Goal: Information Seeking & Learning: Find specific page/section

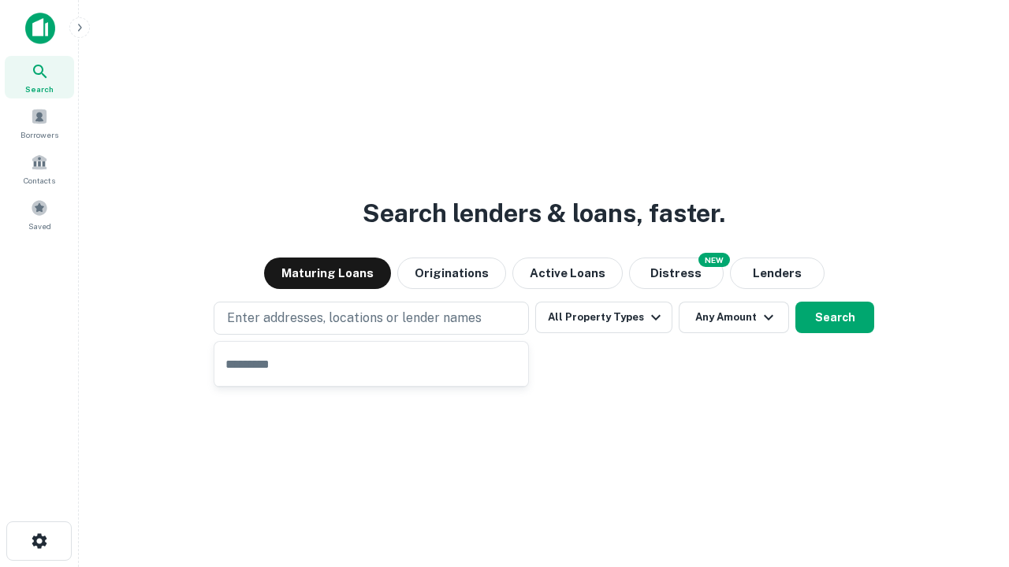
type input "**********"
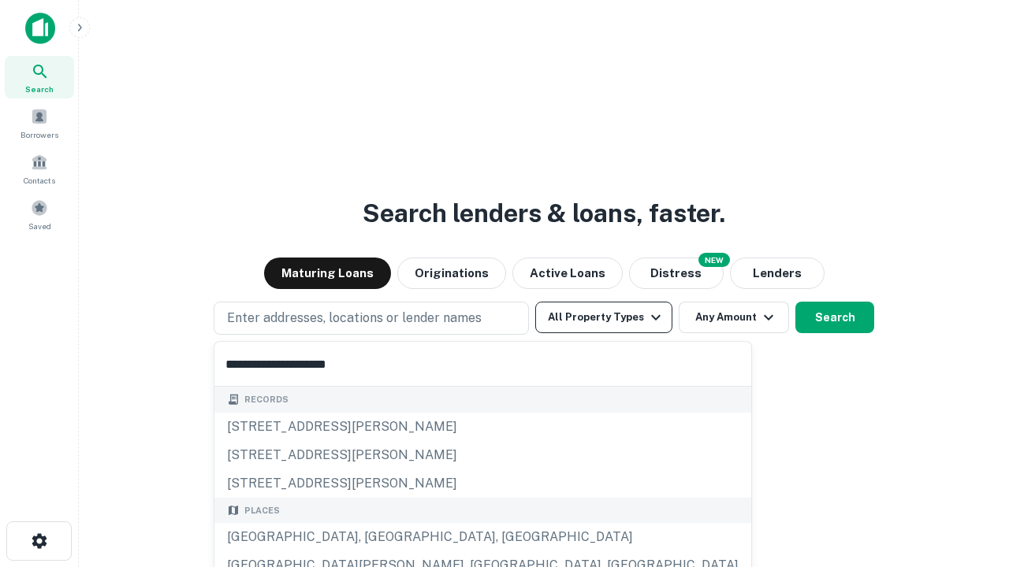
click at [377, 537] on div "[GEOGRAPHIC_DATA], [GEOGRAPHIC_DATA], [GEOGRAPHIC_DATA]" at bounding box center [482, 537] width 537 height 28
click at [604, 318] on button "All Property Types" at bounding box center [603, 318] width 137 height 32
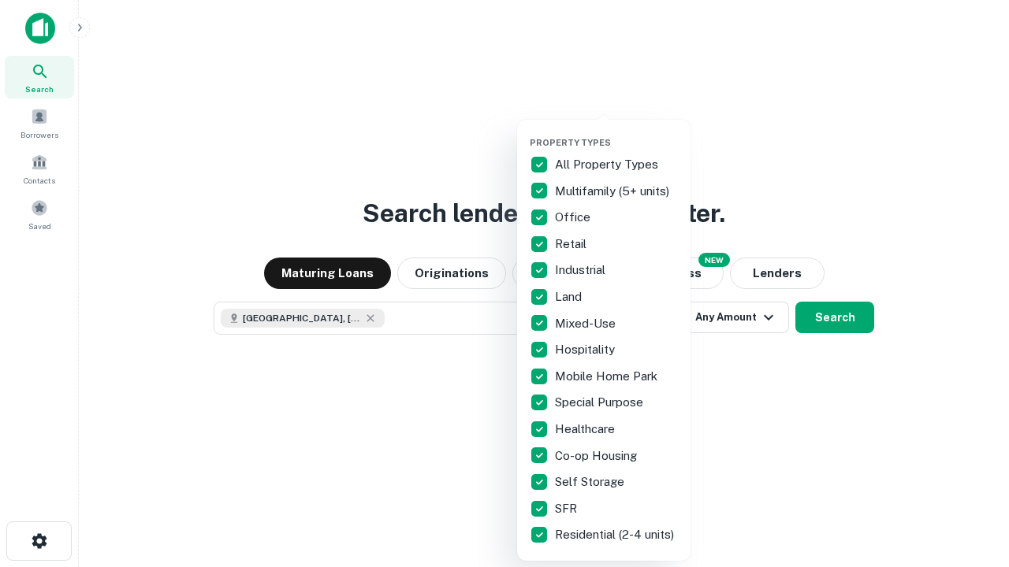
click at [616, 132] on button "button" at bounding box center [616, 132] width 173 height 1
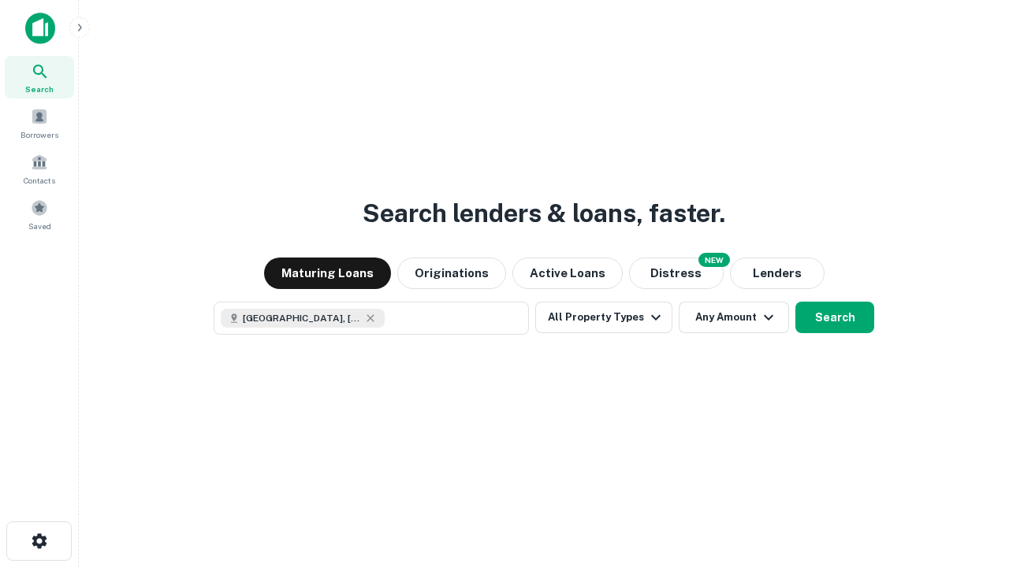
scroll to position [25, 0]
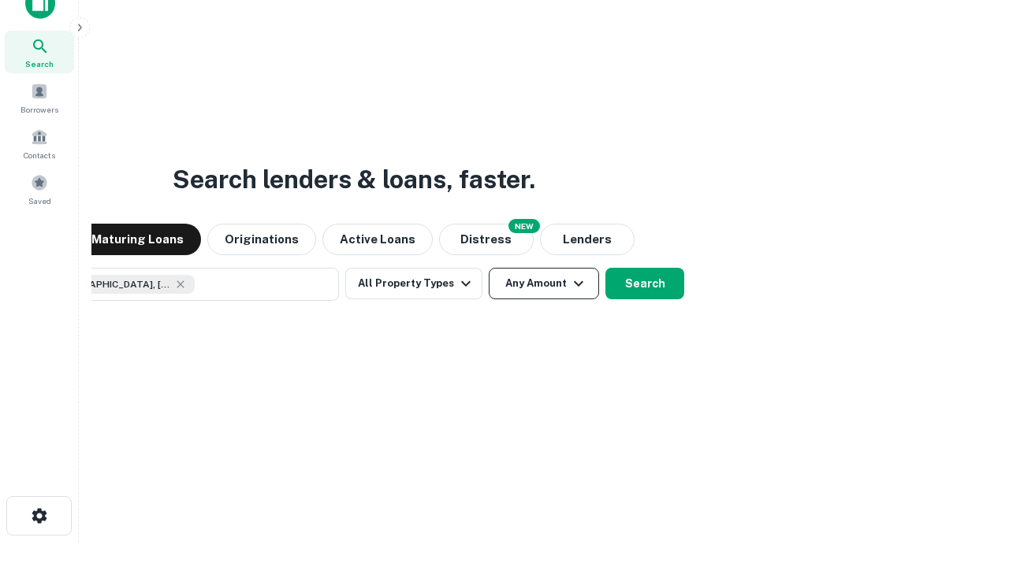
click at [489, 268] on button "Any Amount" at bounding box center [544, 284] width 110 height 32
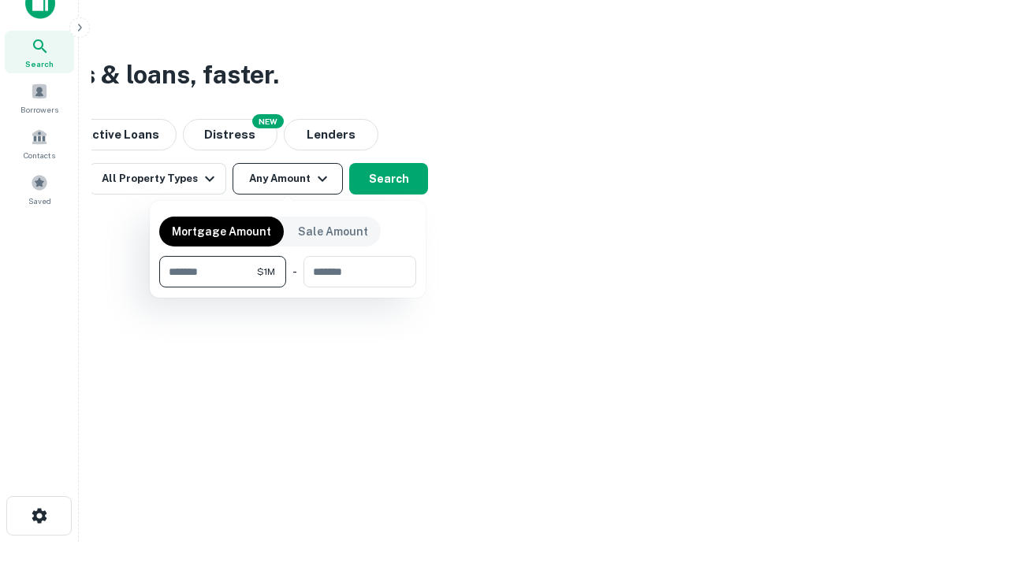
type input "*******"
click at [288, 288] on button "button" at bounding box center [287, 288] width 257 height 1
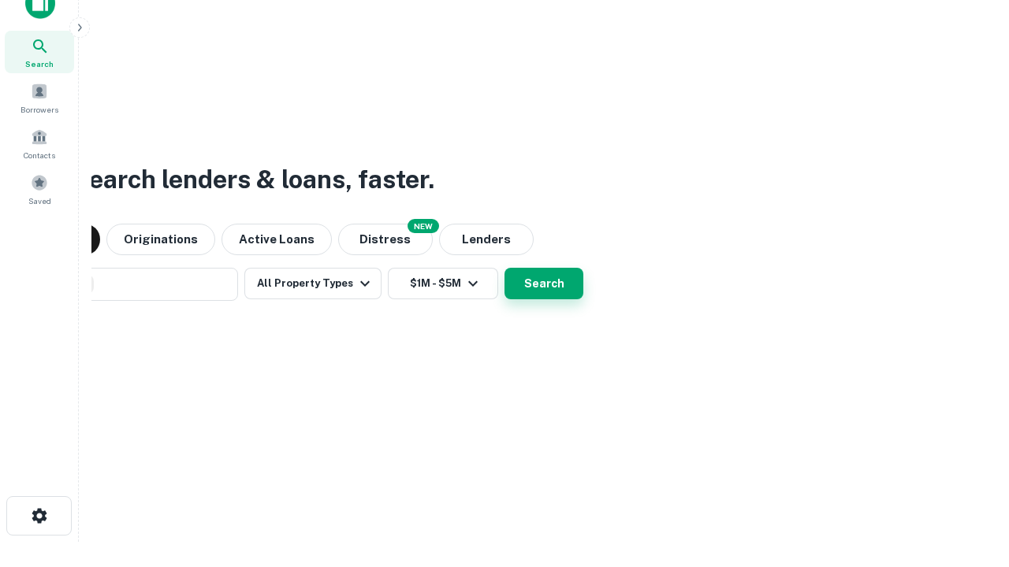
click at [504, 268] on button "Search" at bounding box center [543, 284] width 79 height 32
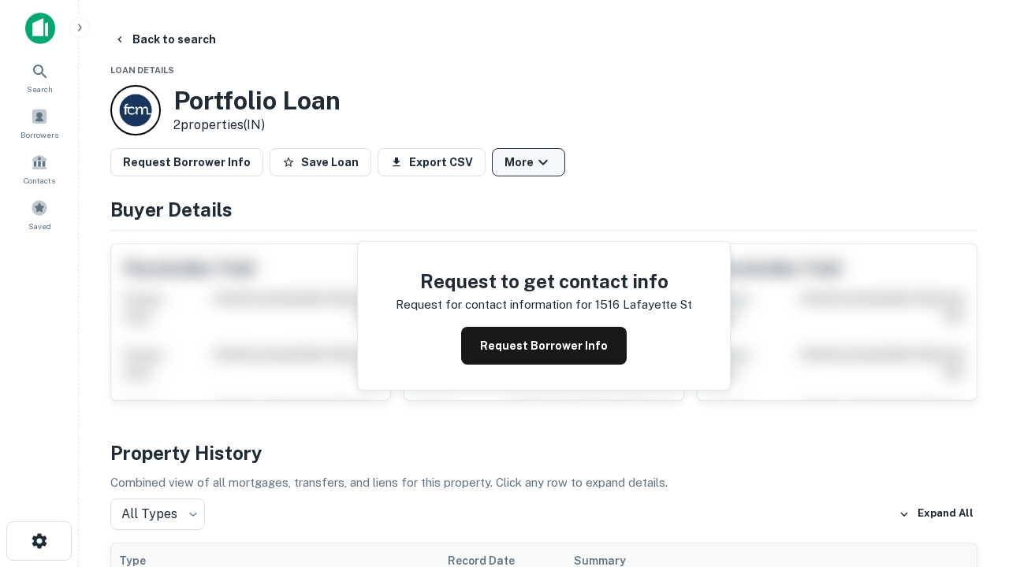
click at [528, 162] on button "More" at bounding box center [528, 162] width 73 height 28
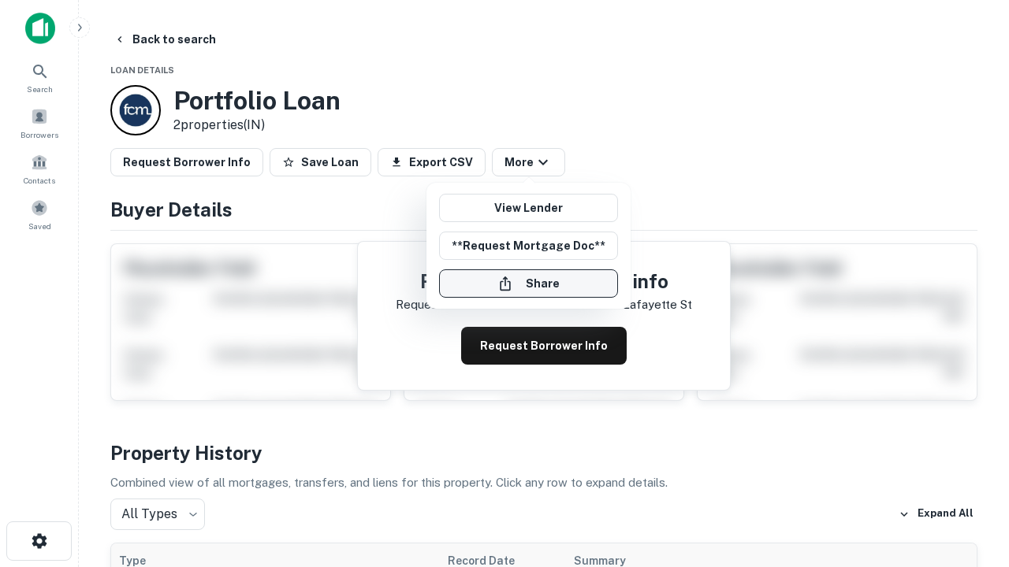
click at [528, 284] on button "Share" at bounding box center [528, 284] width 179 height 28
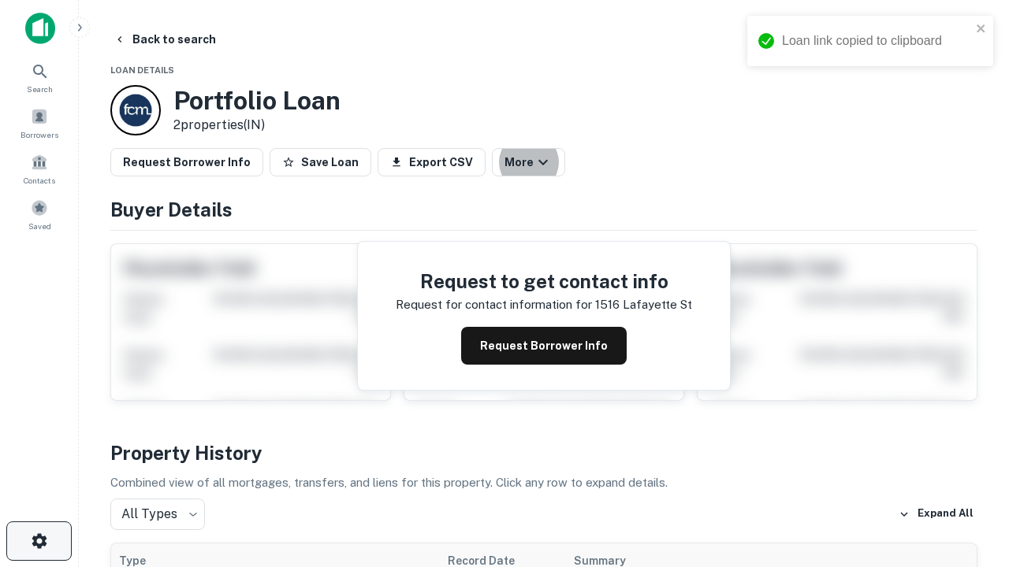
click at [39, 541] on icon "button" at bounding box center [39, 541] width 19 height 19
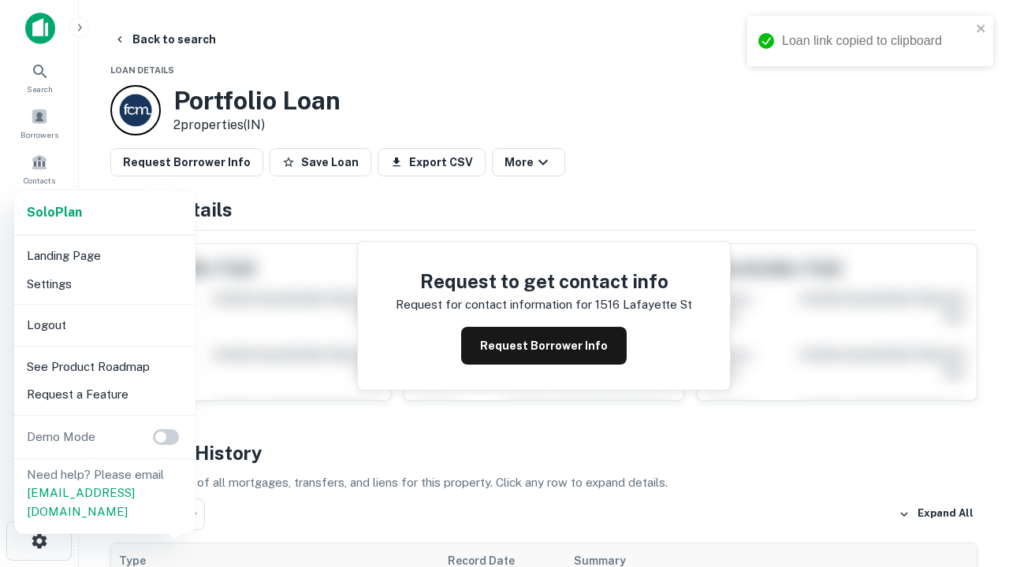
click at [104, 325] on li "Logout" at bounding box center [104, 325] width 169 height 28
